Goal: Complete application form

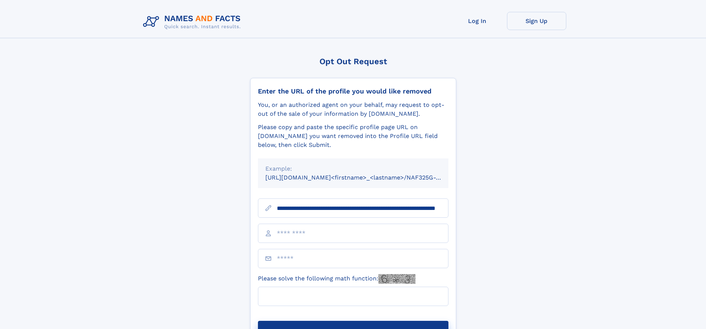
scroll to position [0, 67]
type input "**********"
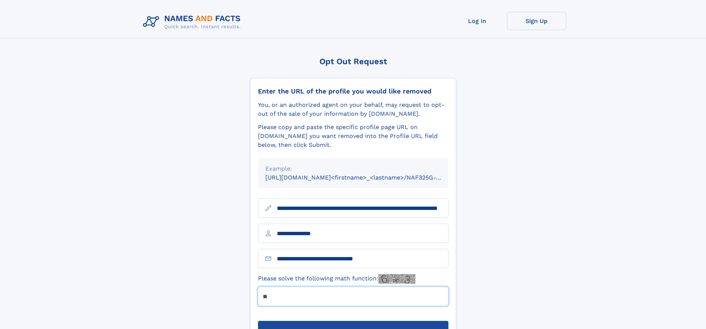
type input "**"
click at [353, 321] on button "Submit Opt Out Request" at bounding box center [353, 333] width 191 height 24
